Goal: Find specific page/section: Find specific page/section

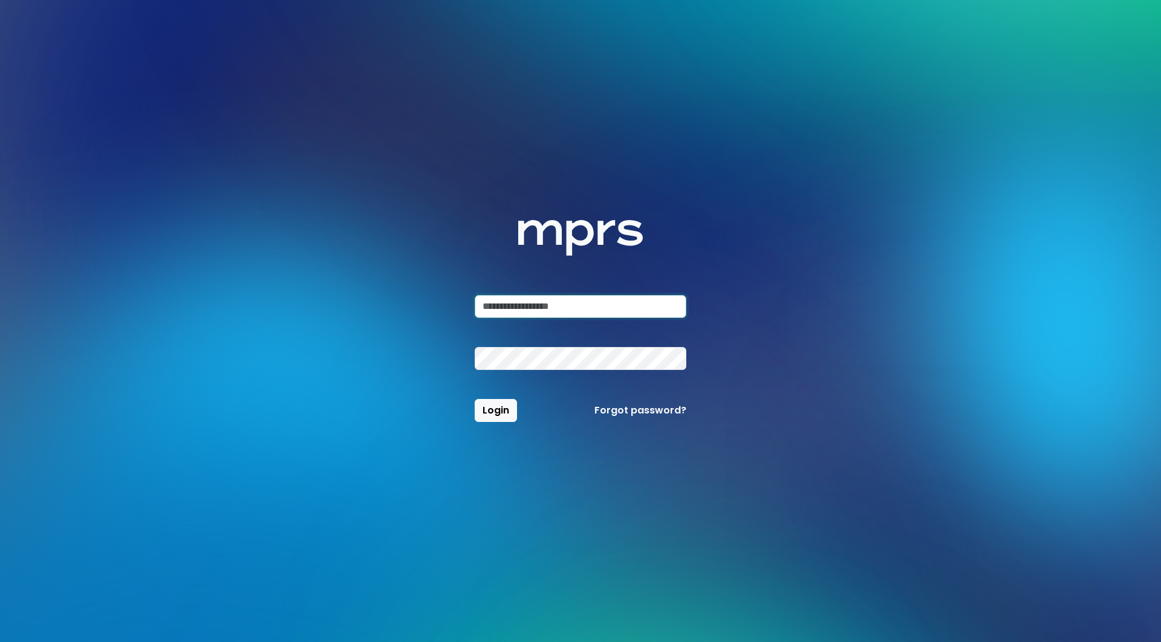
click at [495, 296] on input "email" at bounding box center [581, 306] width 212 height 23
click at [665, 300] on input "email" at bounding box center [581, 306] width 212 height 23
click at [0, 641] on com-1password-button at bounding box center [0, 642] width 0 height 0
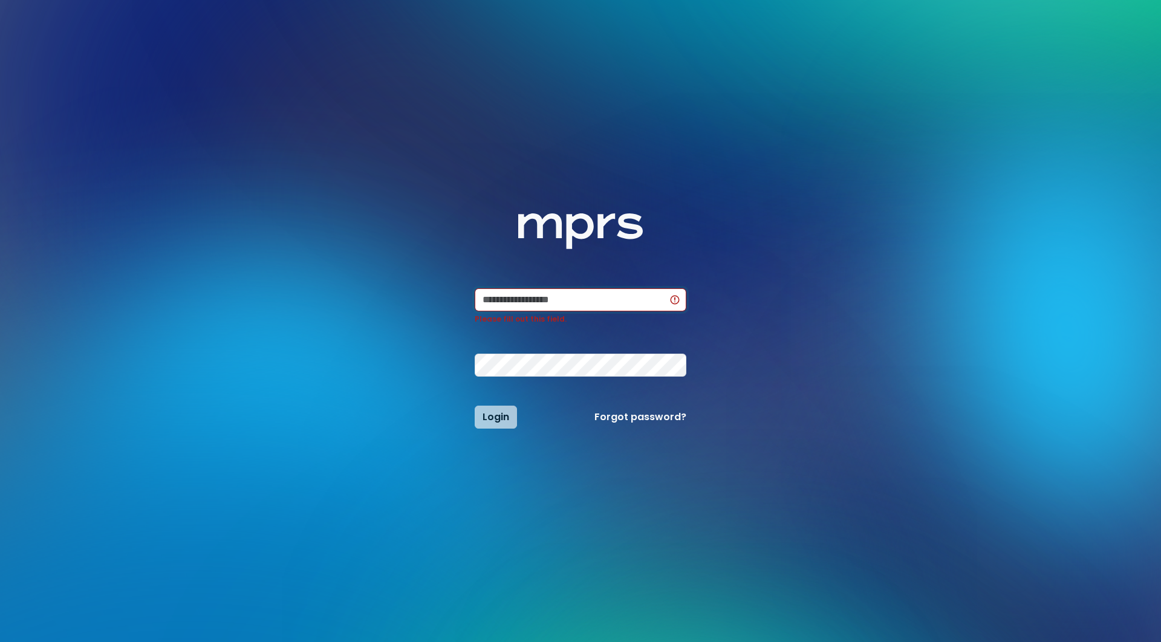
type input "**********"
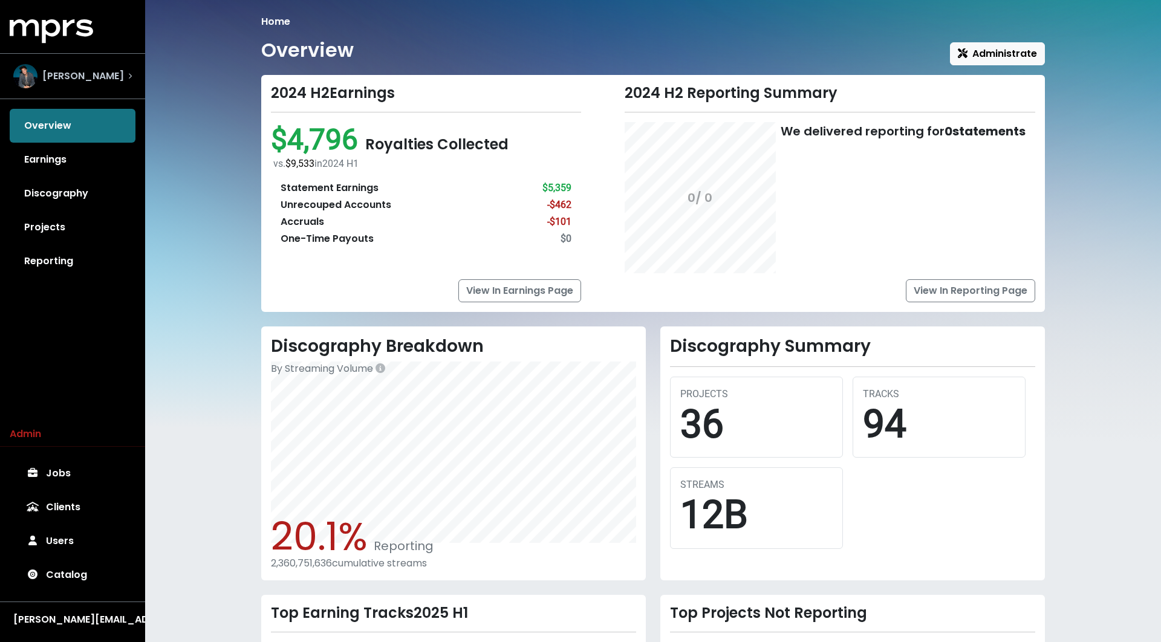
click at [88, 56] on div "Scott Harris" at bounding box center [73, 76] width 138 height 44
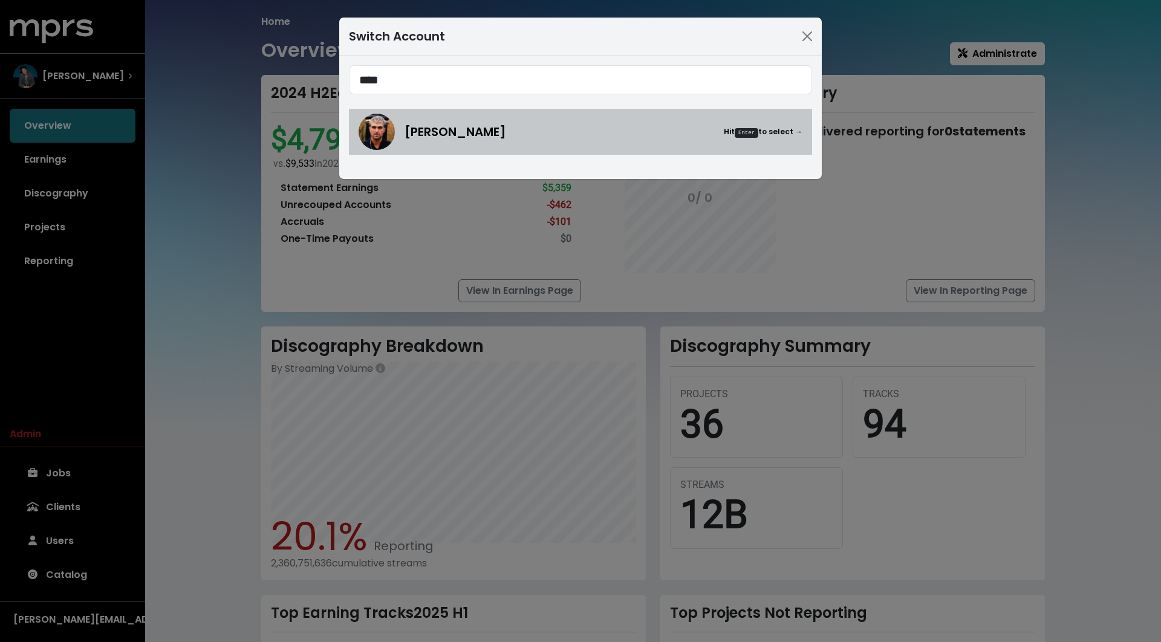
type input "****"
click at [432, 132] on span "[PERSON_NAME]" at bounding box center [455, 132] width 102 height 18
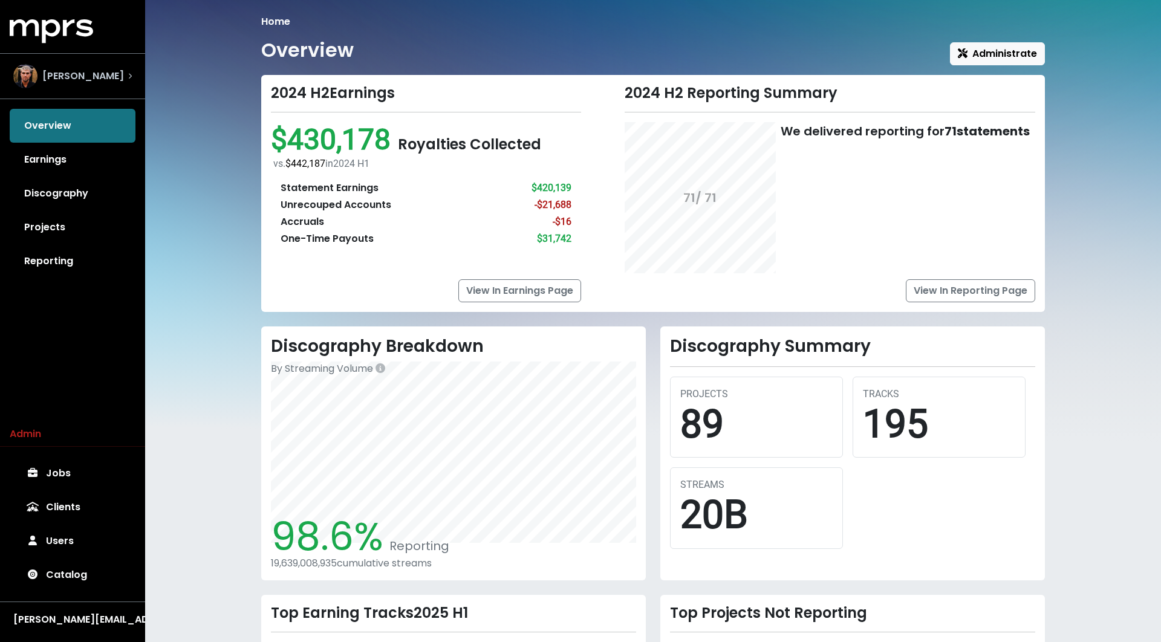
click at [74, 79] on span "[PERSON_NAME]" at bounding box center [83, 76] width 82 height 15
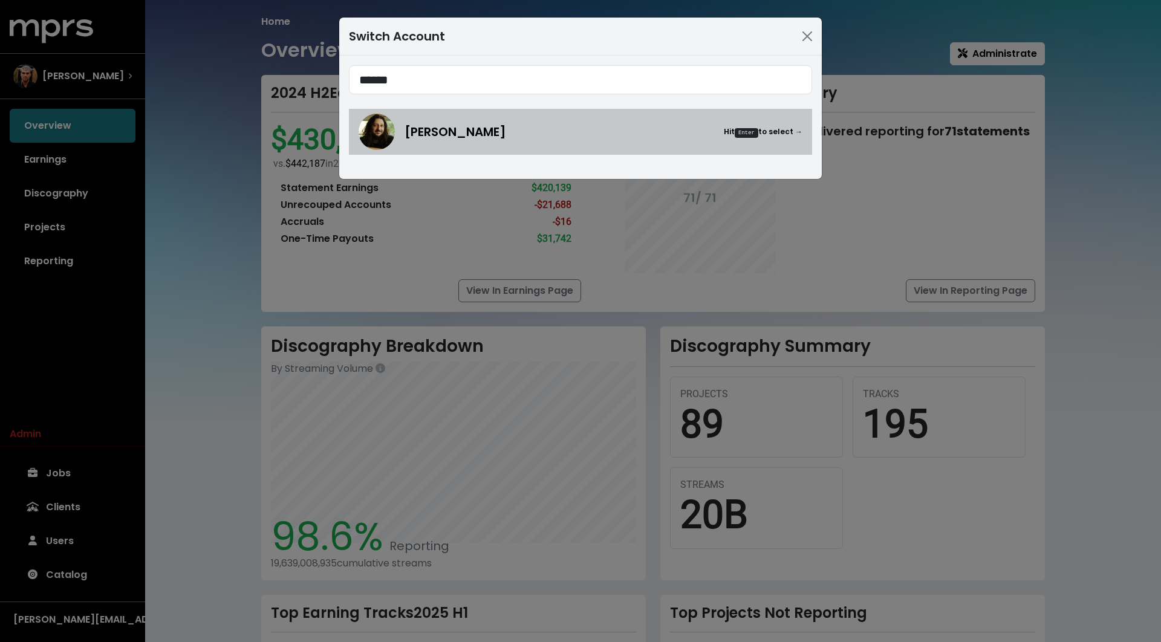
type input "******"
click at [377, 123] on img at bounding box center [377, 132] width 36 height 36
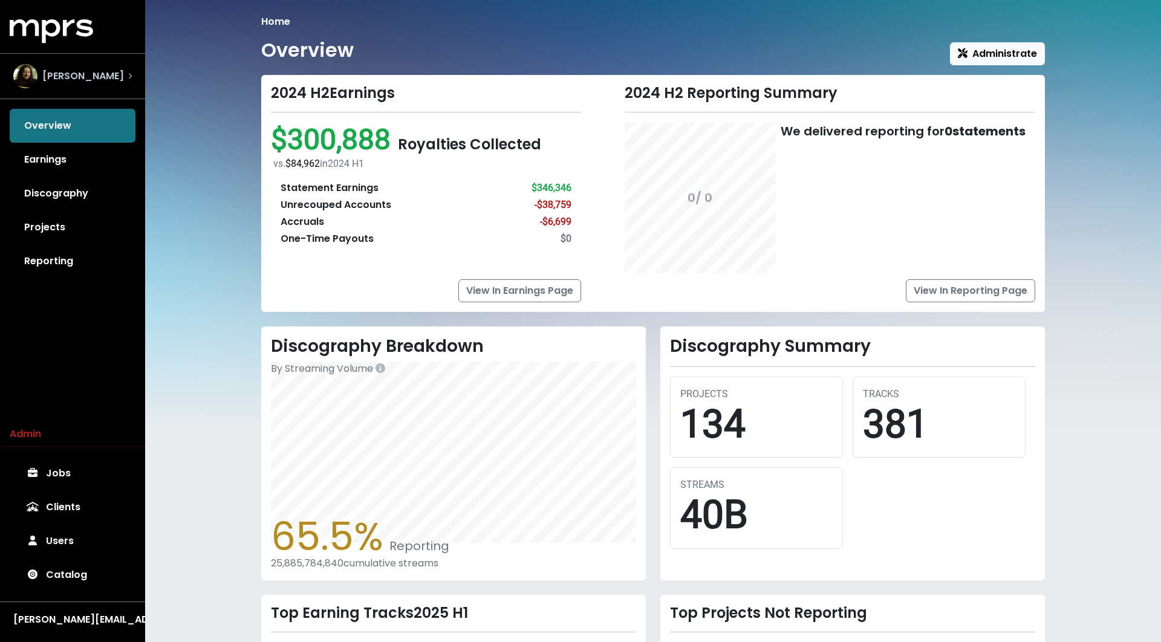
click at [96, 67] on div "[PERSON_NAME]" at bounding box center [68, 76] width 111 height 24
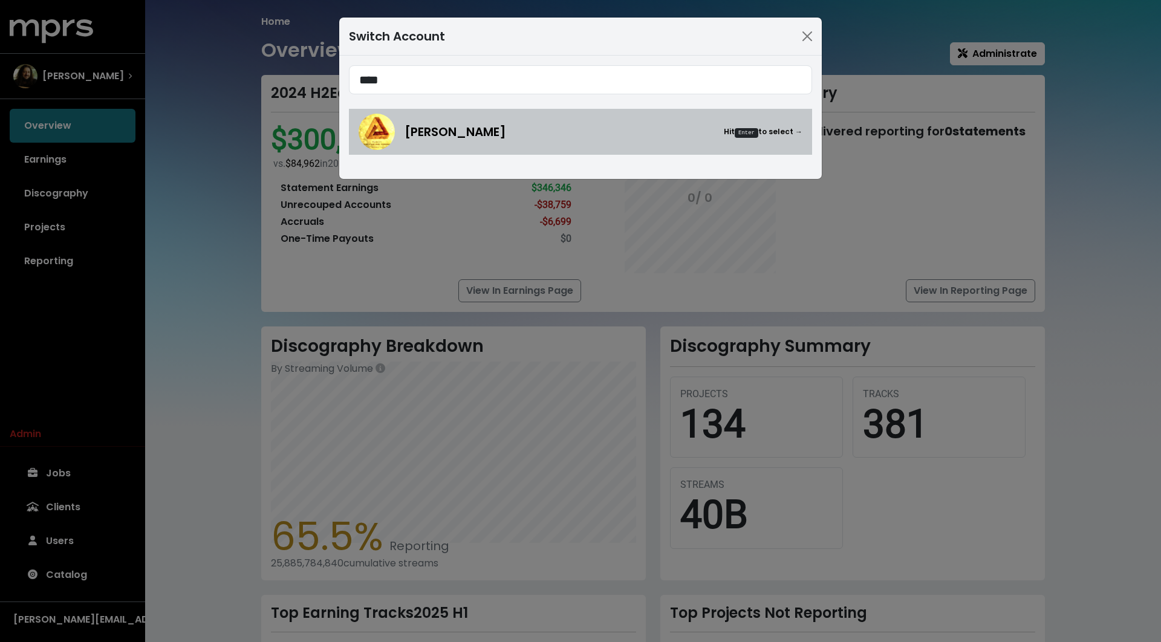
type input "****"
click at [571, 141] on div "[PERSON_NAME] Hit Enter to select →" at bounding box center [581, 132] width 444 height 36
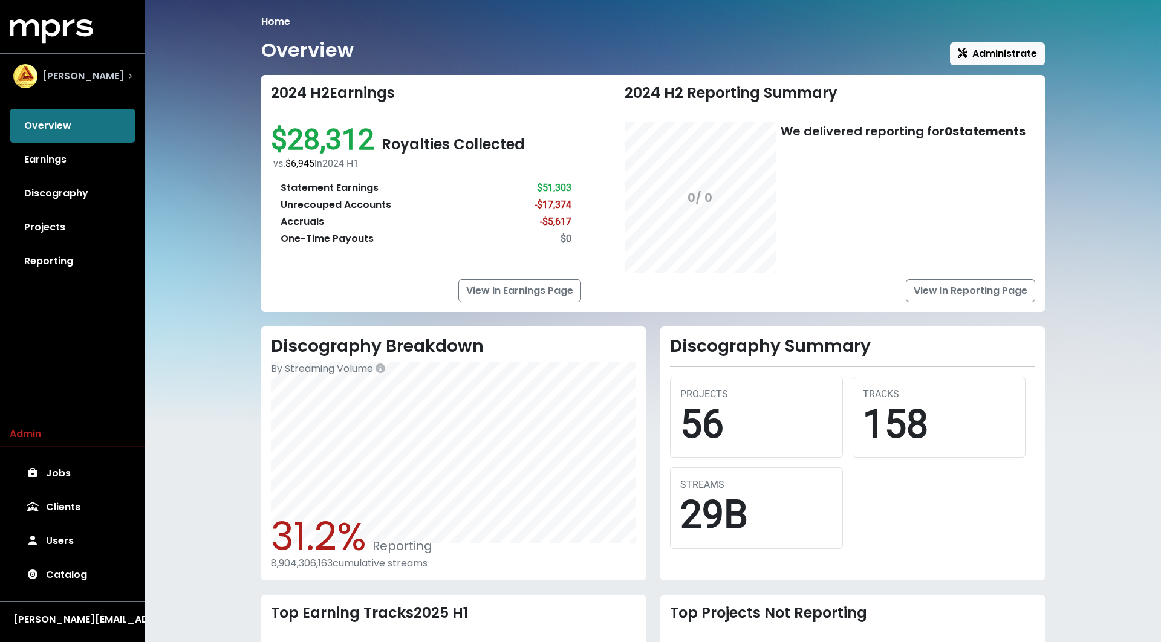
click at [21, 79] on img "Select account" at bounding box center [25, 76] width 24 height 24
click at [96, 163] on link "Earnings" at bounding box center [73, 160] width 126 height 34
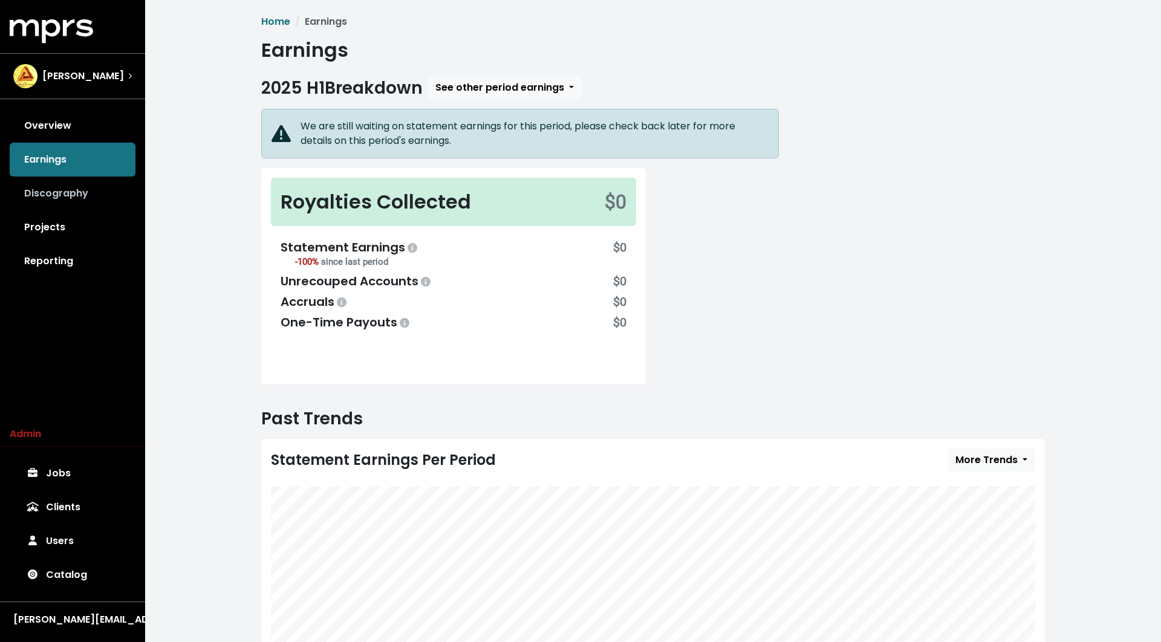
click at [81, 181] on link "Discography" at bounding box center [73, 194] width 126 height 34
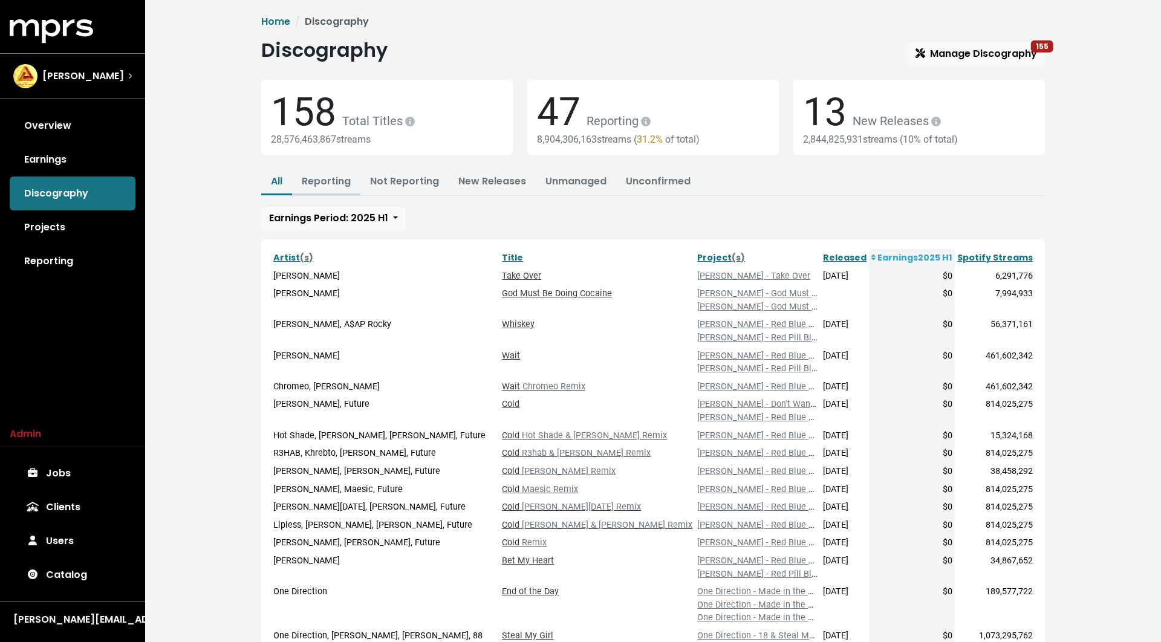
click at [354, 188] on button "Reporting" at bounding box center [326, 182] width 68 height 26
click at [338, 177] on link "Reporting" at bounding box center [326, 181] width 49 height 14
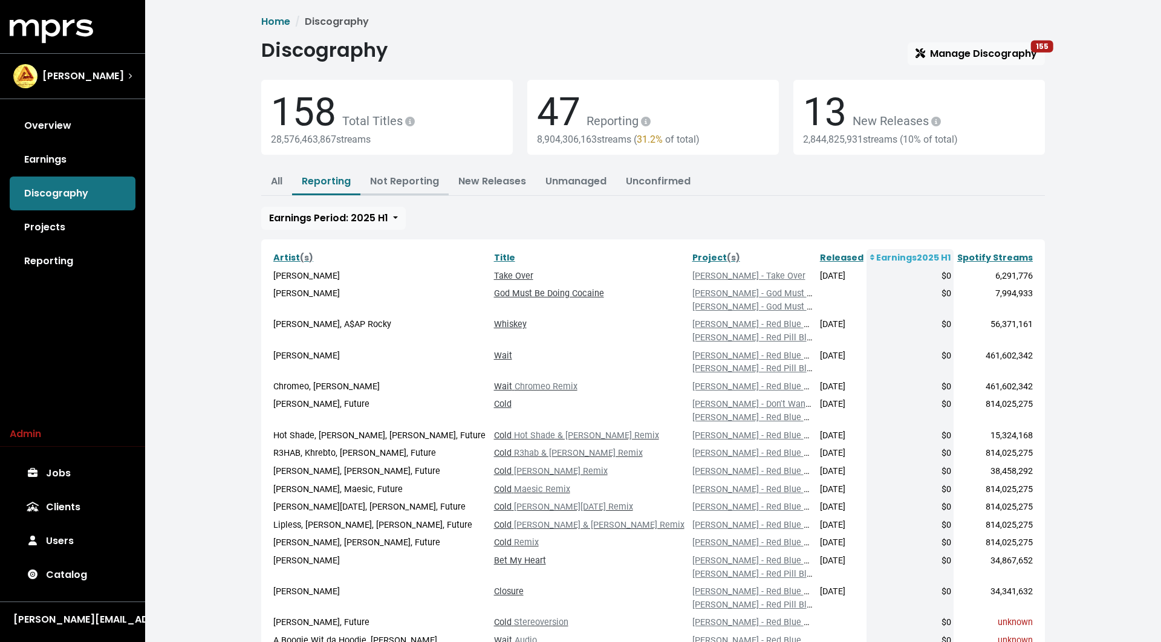
click at [406, 187] on link "Not Reporting" at bounding box center [404, 181] width 69 height 14
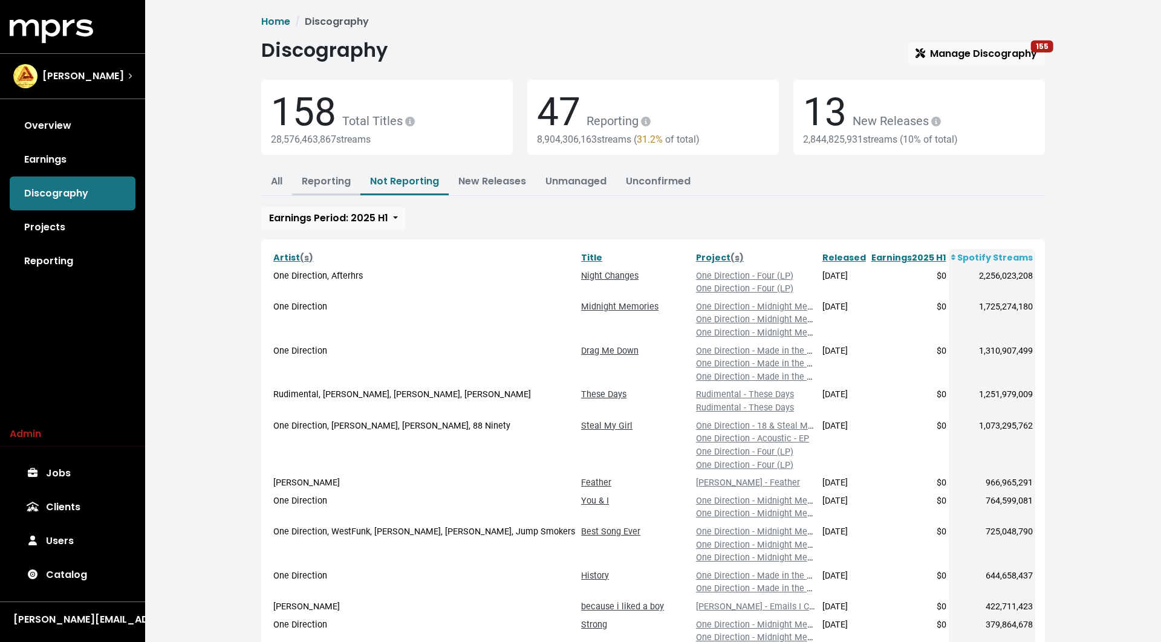
click at [338, 184] on link "Reporting" at bounding box center [326, 181] width 49 height 14
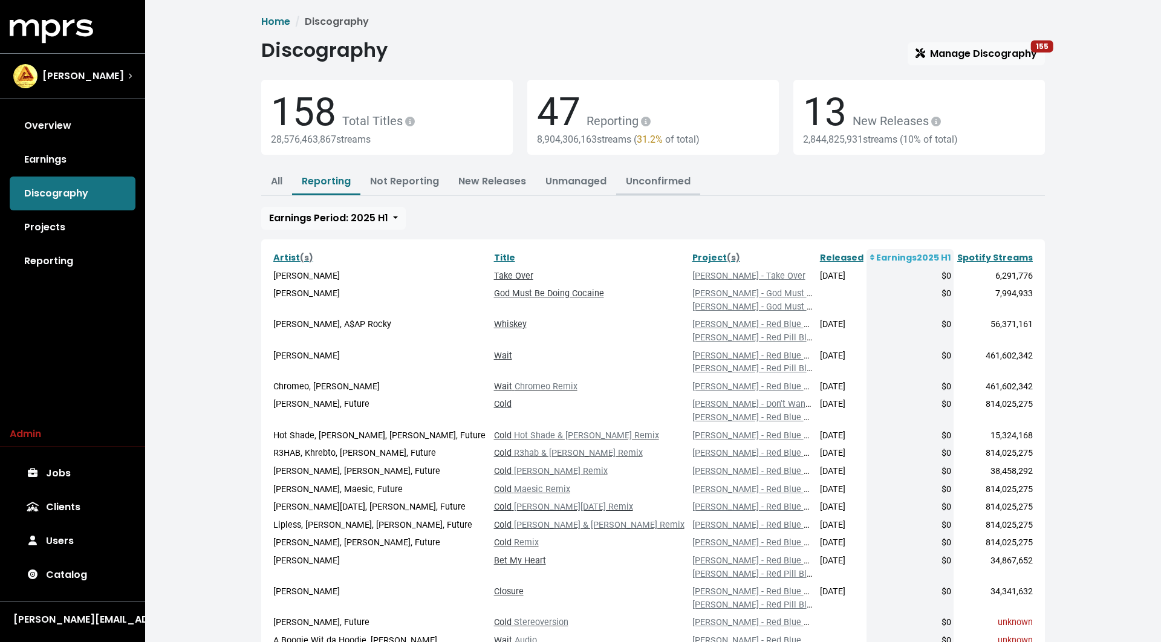
click at [625, 189] on button "Unconfirmed" at bounding box center [658, 182] width 84 height 26
click at [628, 183] on link "Unconfirmed" at bounding box center [658, 181] width 65 height 14
